Goal: Navigation & Orientation: Find specific page/section

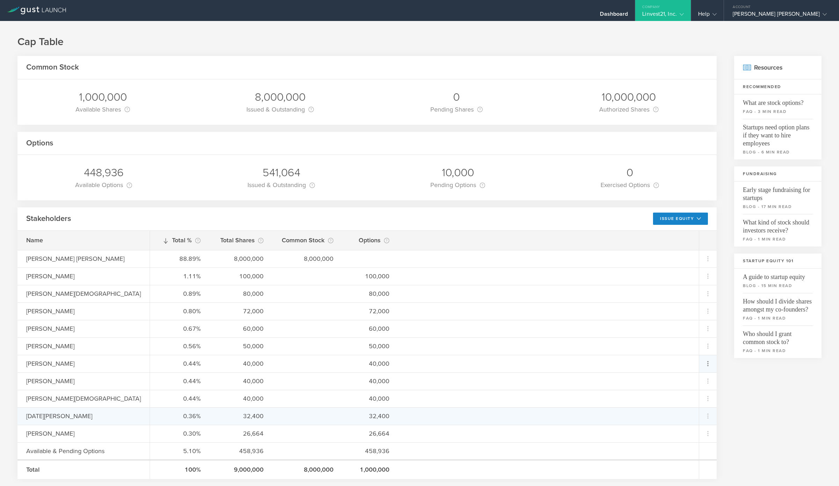
scroll to position [325, 0]
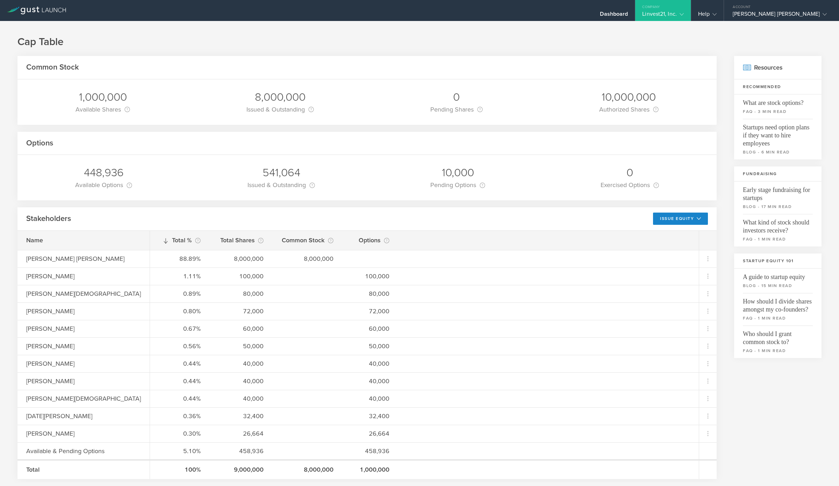
click at [691, 12] on div "Linvest21, Inc." at bounding box center [663, 15] width 56 height 10
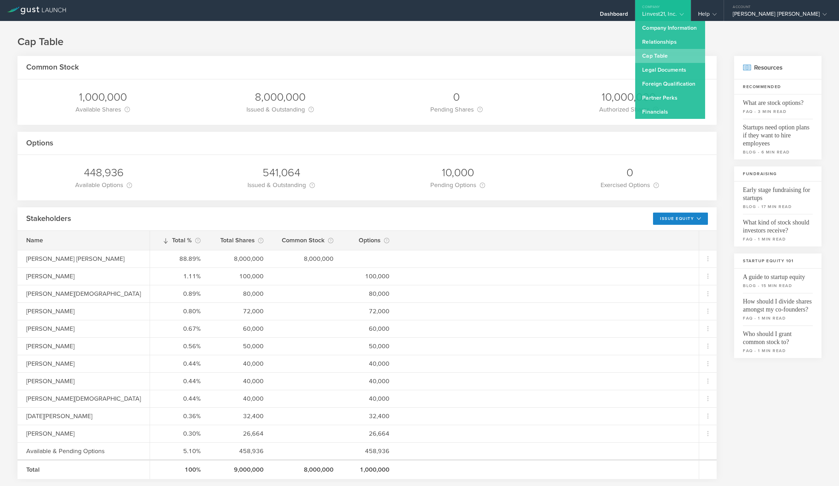
click at [702, 56] on link "Cap Table" at bounding box center [670, 56] width 70 height 14
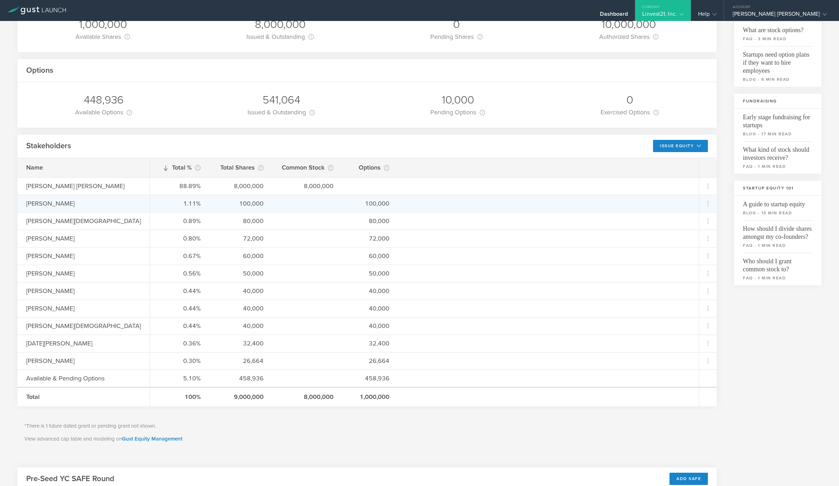
scroll to position [291, 0]
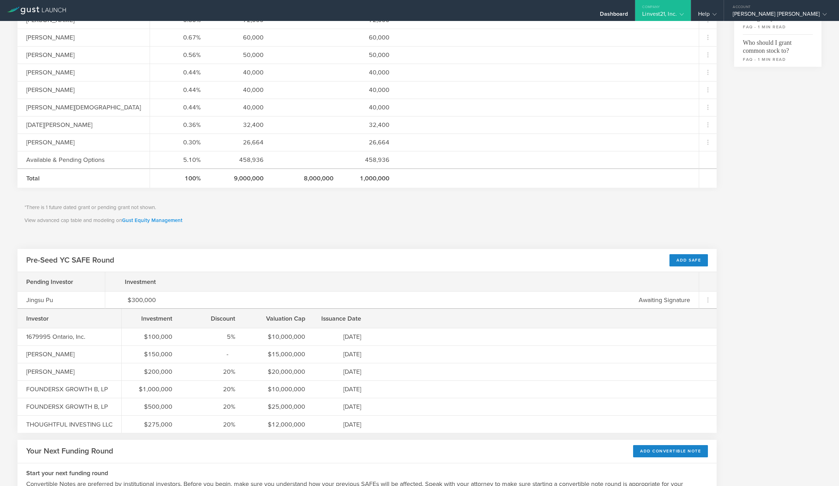
click at [165, 217] on link "Gust Equity Management" at bounding box center [152, 220] width 60 height 6
click at [706, 302] on icon at bounding box center [708, 300] width 12 height 12
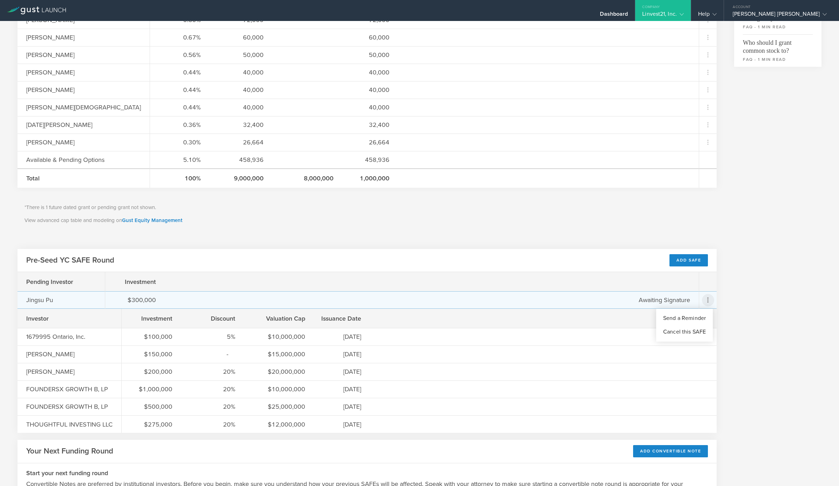
click at [732, 300] on md-backdrop at bounding box center [419, 243] width 839 height 486
